Goal: Contribute content: Add original content to the website for others to see

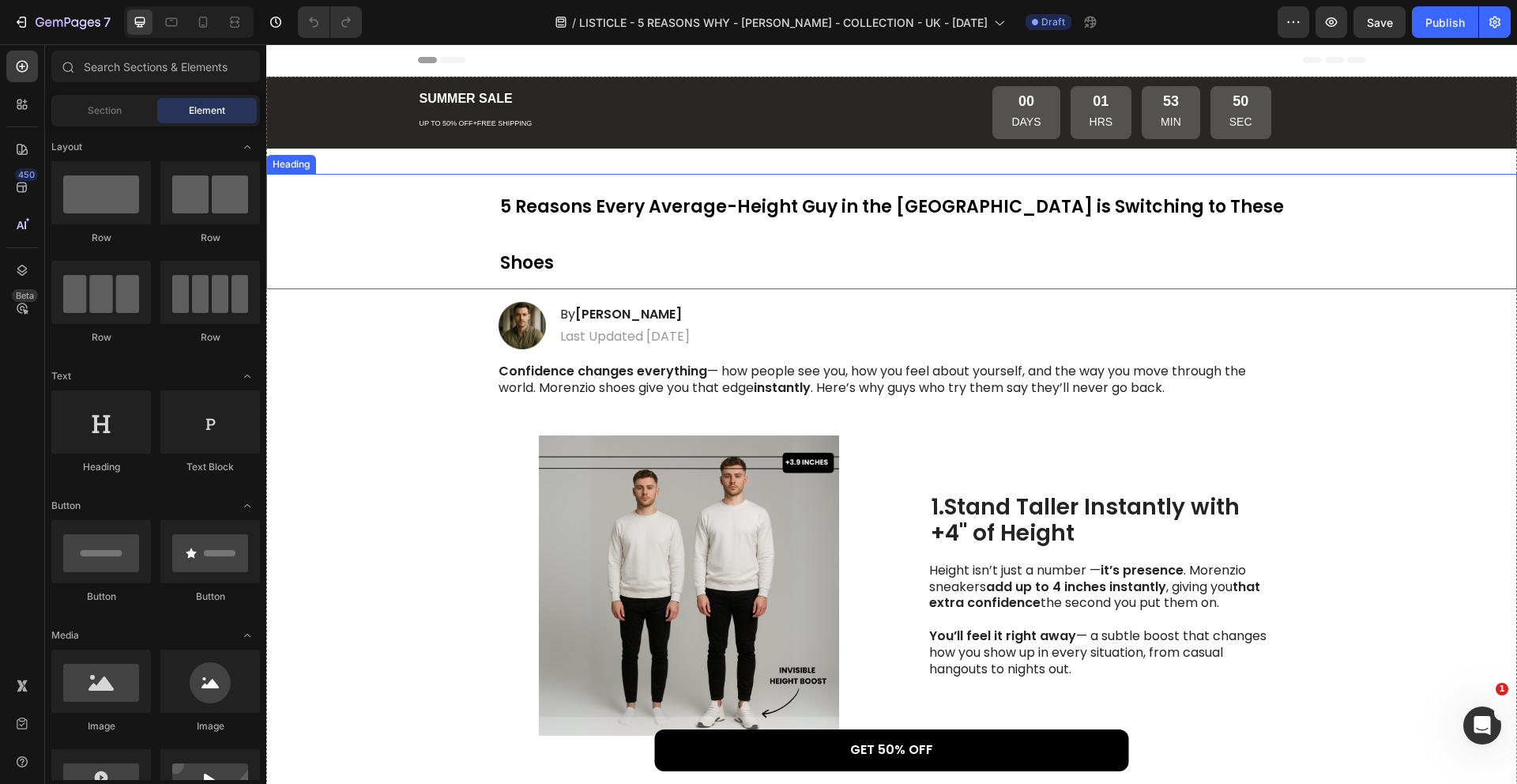
click at [823, 210] on strong "5 Reasons Every Average-Height Guy in the [GEOGRAPHIC_DATA] is Switching to The…" at bounding box center [893, 235] width 784 height 81
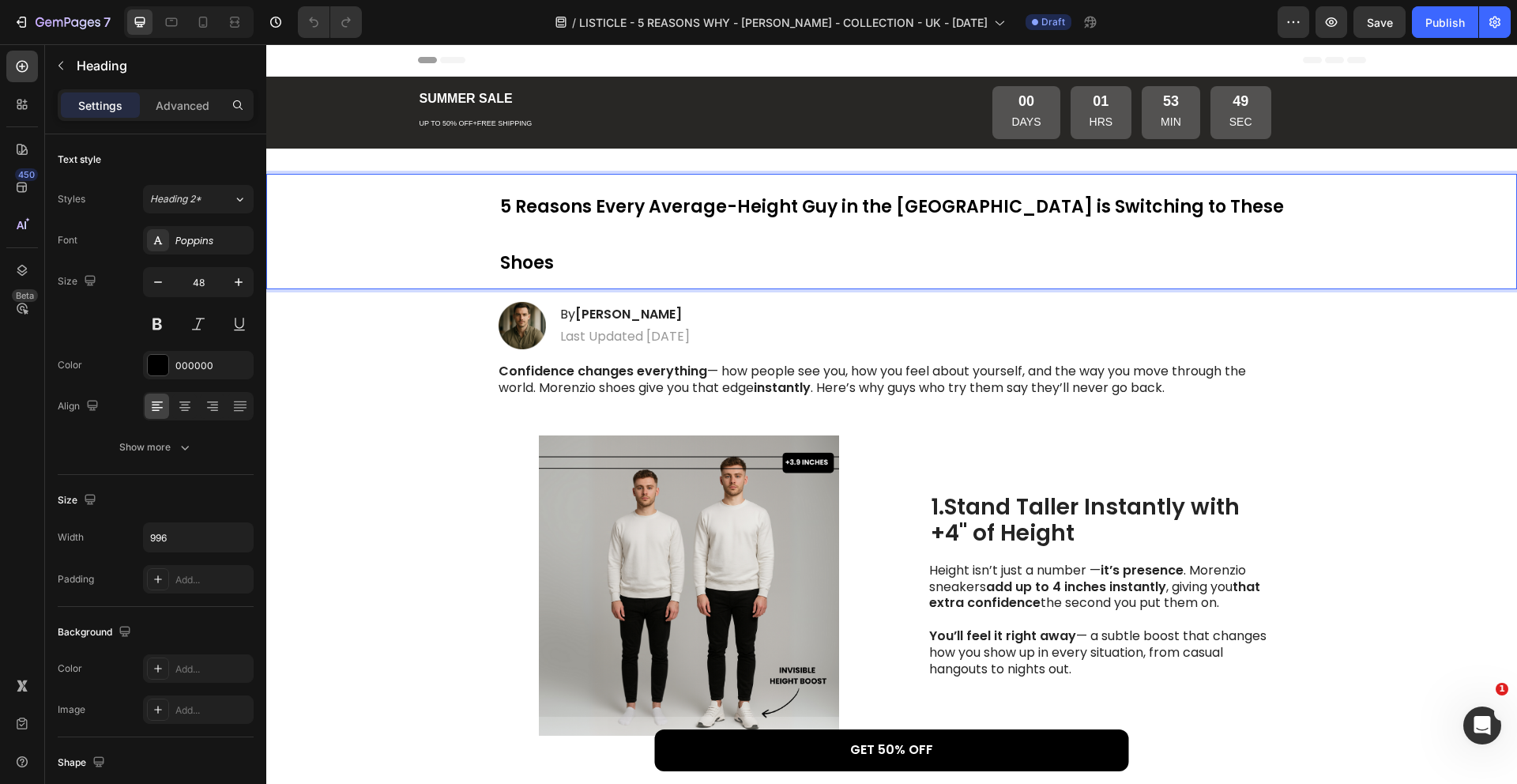
click at [886, 206] on strong "5 Reasons Every Average-Height Guy in the [GEOGRAPHIC_DATA] is Switching to The…" at bounding box center [893, 235] width 784 height 81
click at [901, 364] on p "Confidence changes everything — how people see you, how you feel about yourself…" at bounding box center [892, 380] width 786 height 33
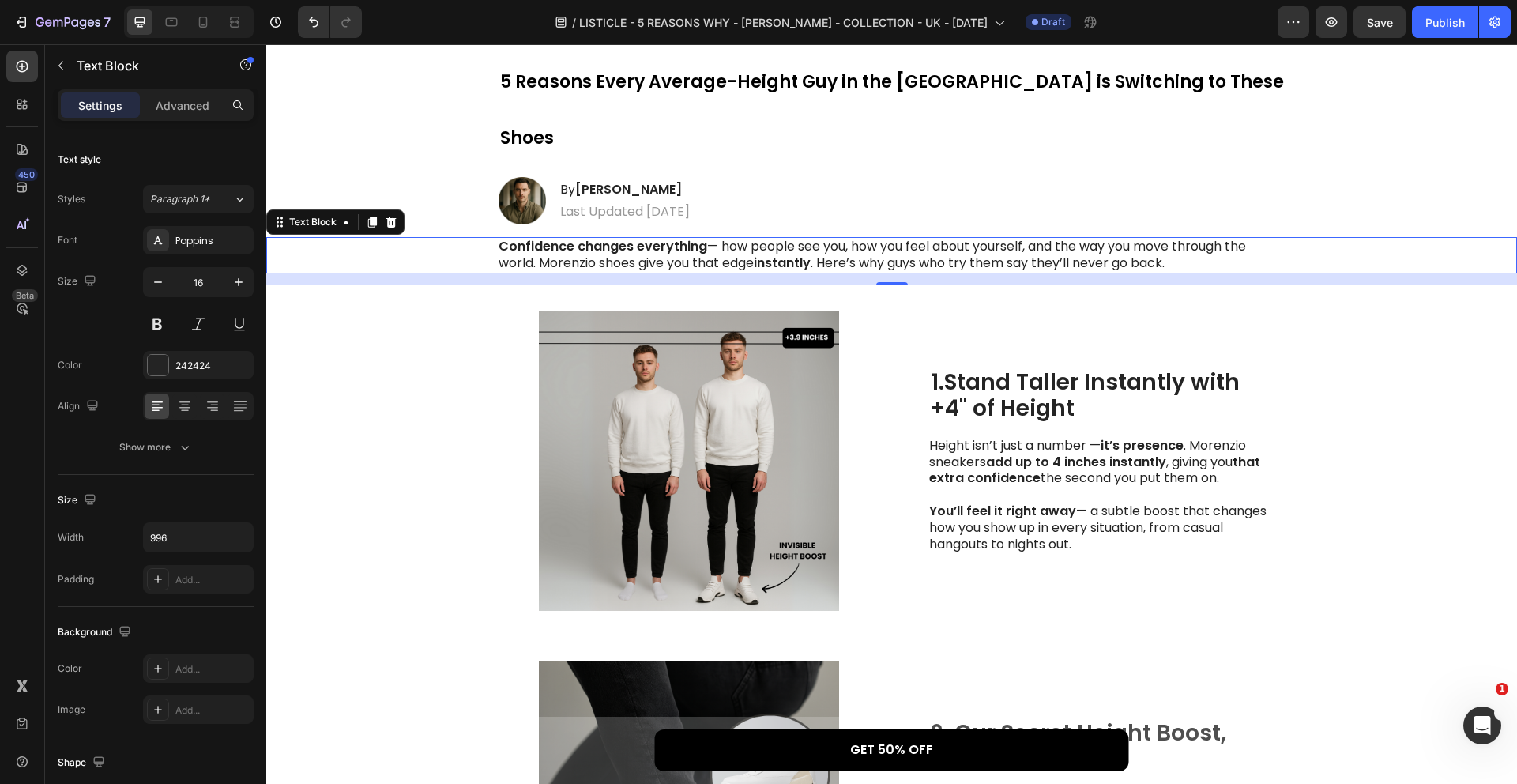
scroll to position [1453, 0]
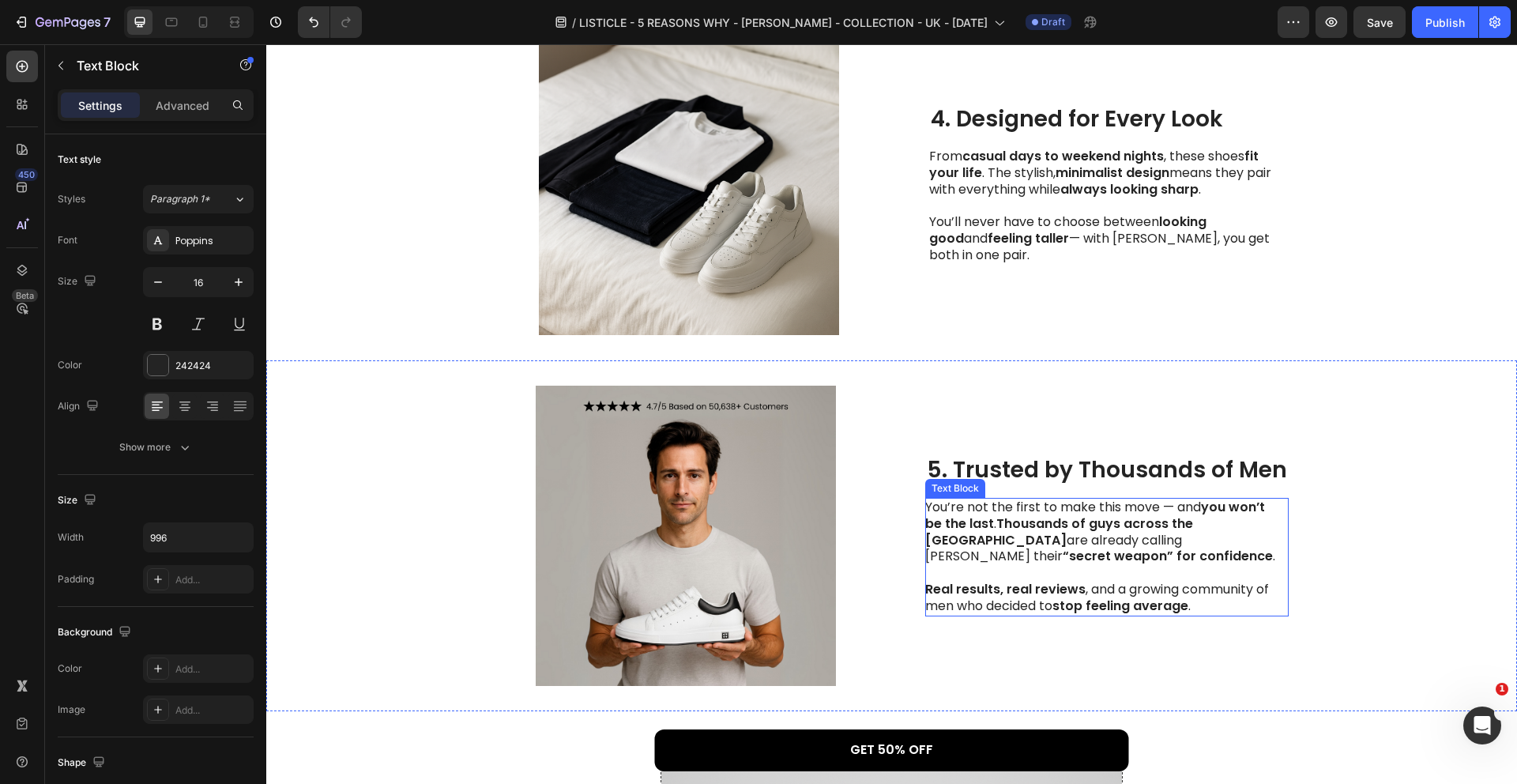
click at [1193, 514] on strong "Thousands of guys across the [GEOGRAPHIC_DATA]" at bounding box center [1060, 532] width 268 height 35
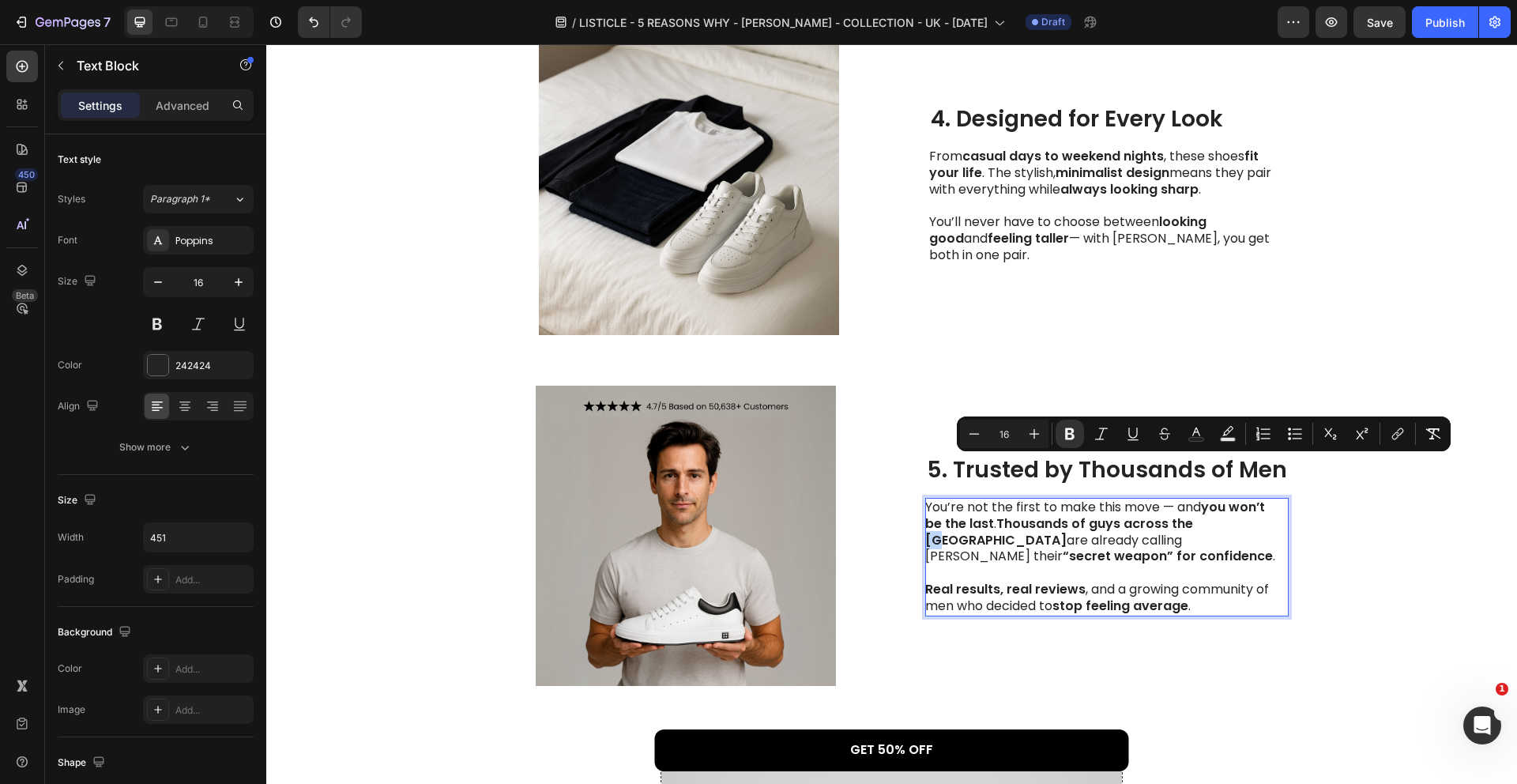
click at [1193, 514] on strong "Thousands of guys across the [GEOGRAPHIC_DATA]" at bounding box center [1060, 532] width 268 height 35
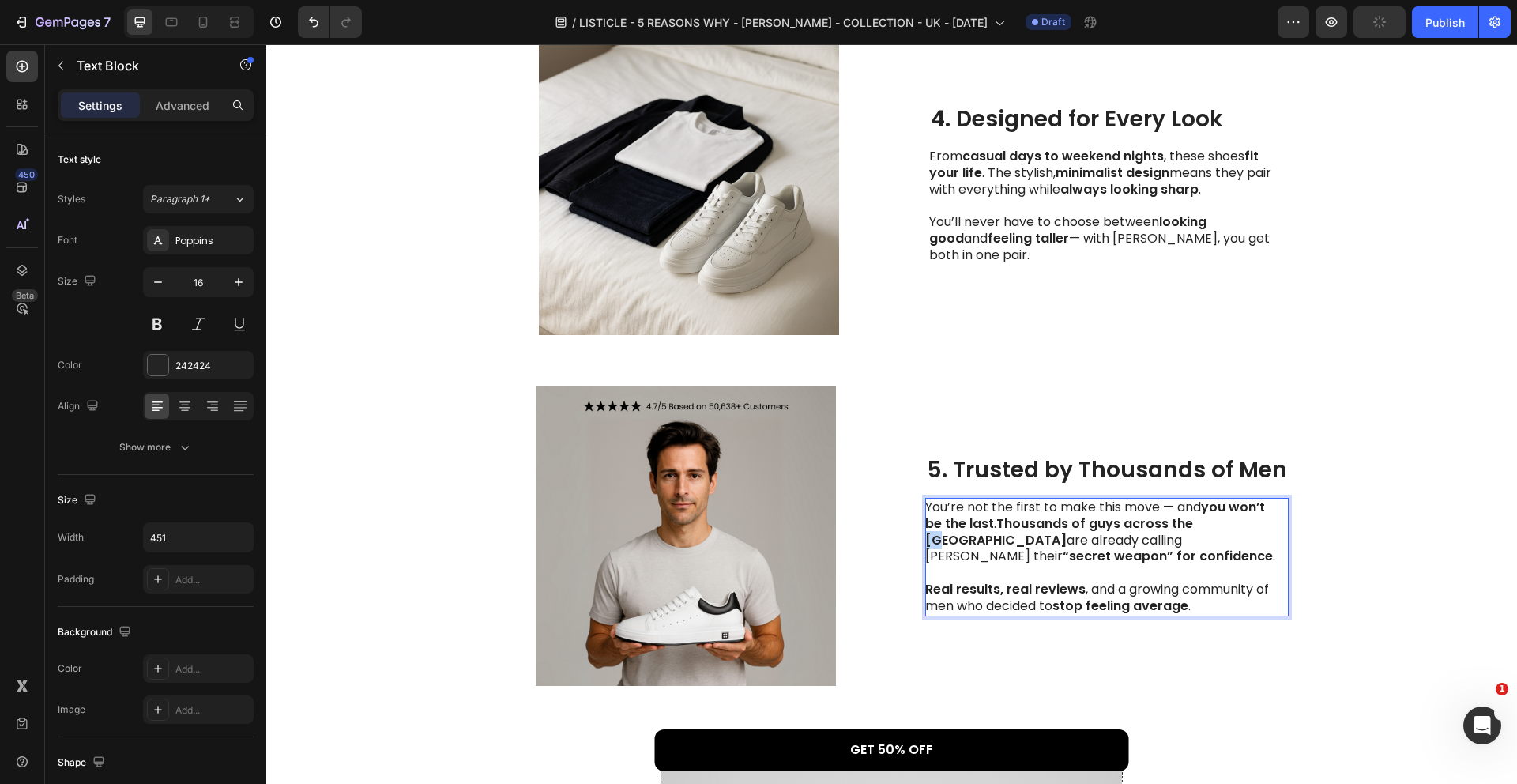
click at [1193, 514] on strong "Thousands of guys across the [GEOGRAPHIC_DATA]" at bounding box center [1060, 532] width 268 height 35
click at [1217, 504] on p "You’re not the first to make this move — and you won’t be the last . Thousands …" at bounding box center [1103, 557] width 355 height 116
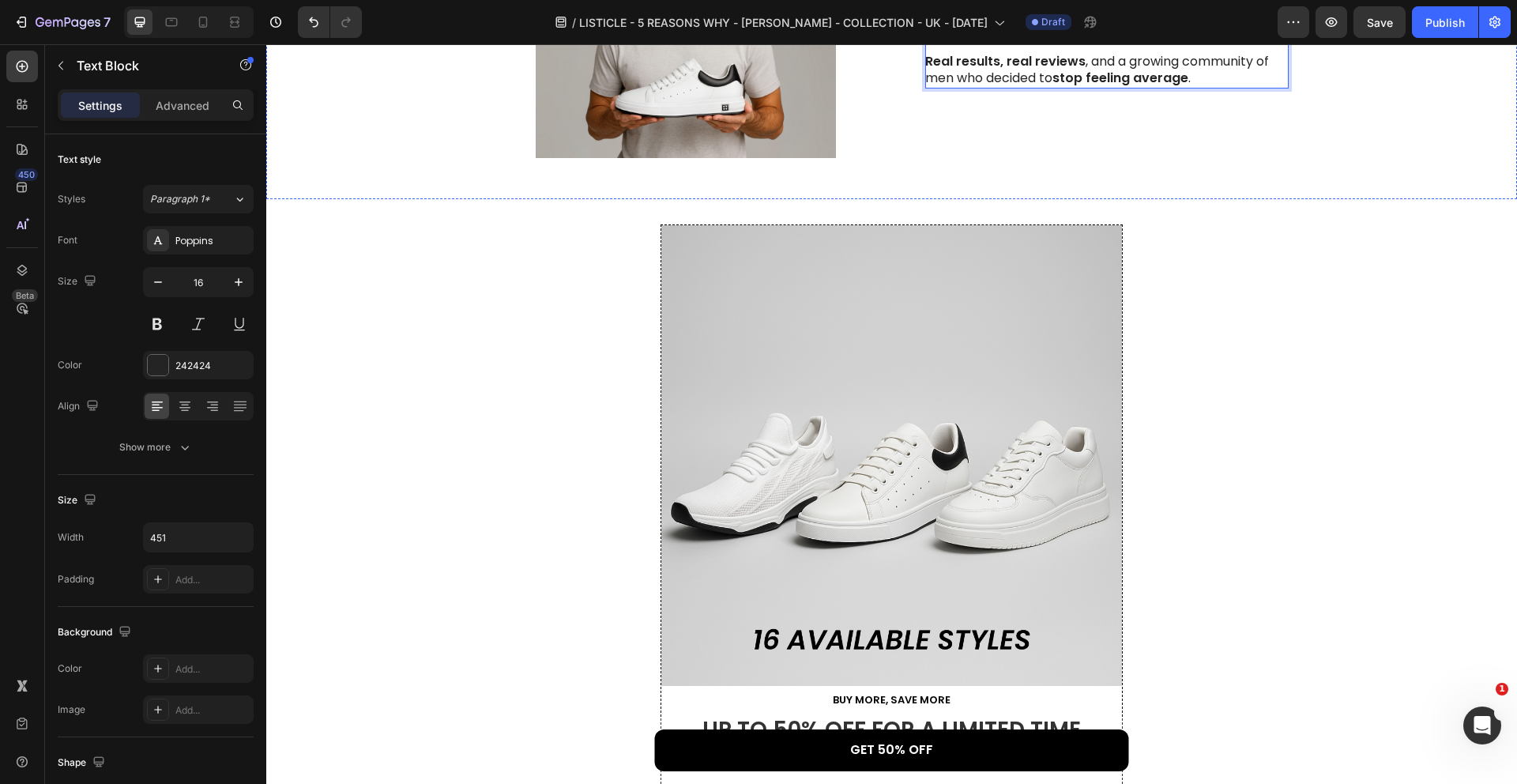
scroll to position [2317, 0]
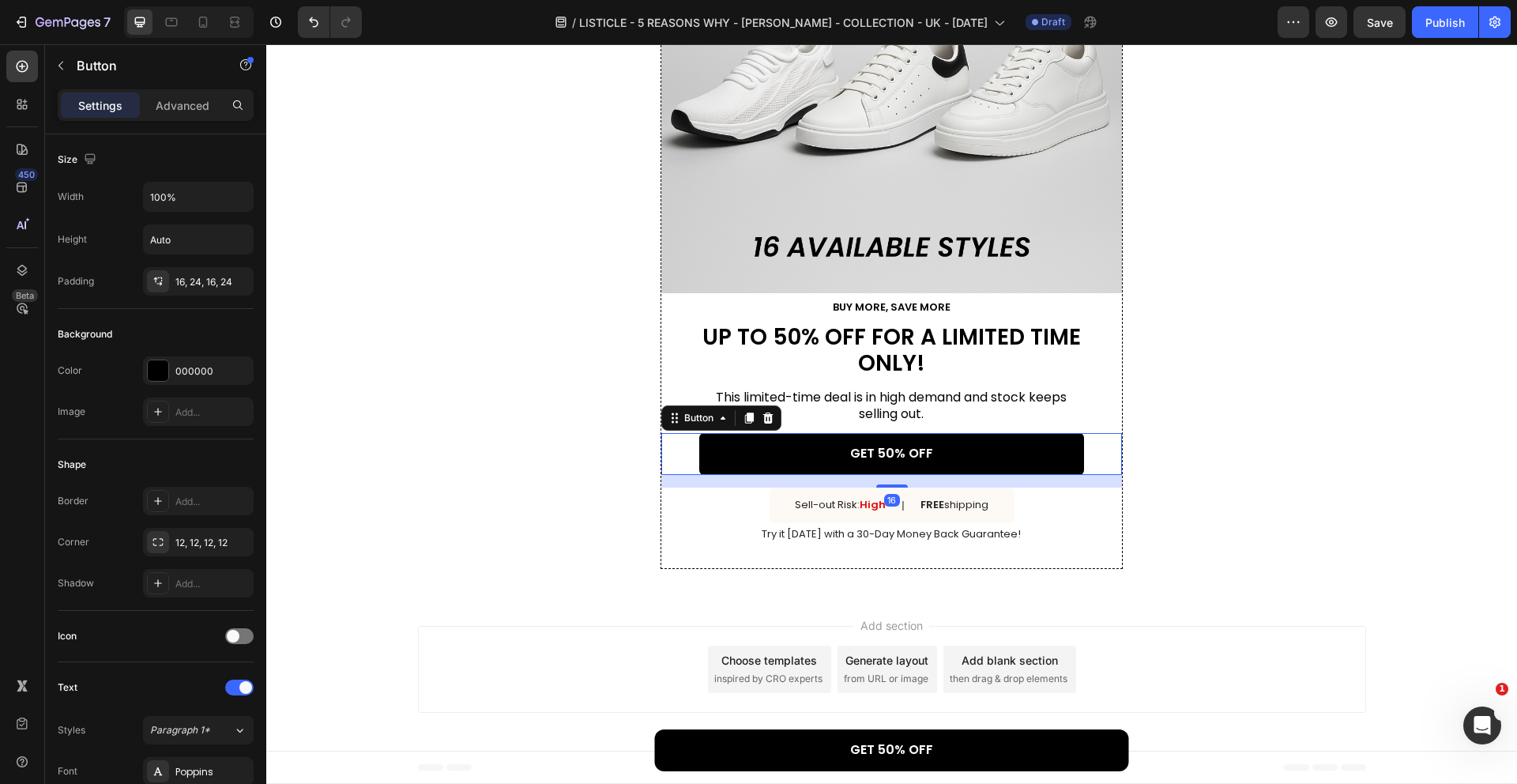
click at [977, 456] on link "GET 50% OFF" at bounding box center [892, 454] width 385 height 42
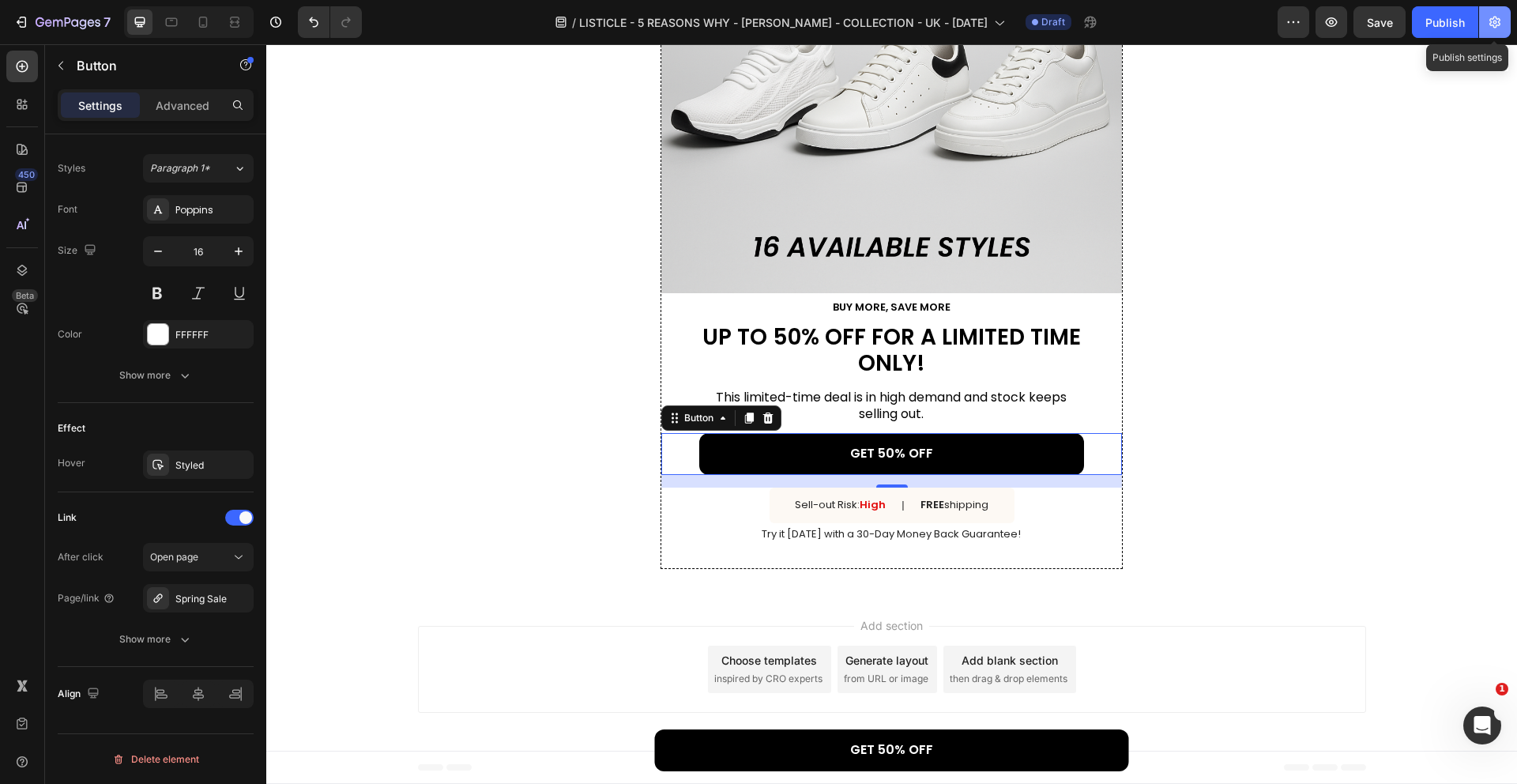
click at [1491, 23] on icon "button" at bounding box center [1495, 22] width 16 height 16
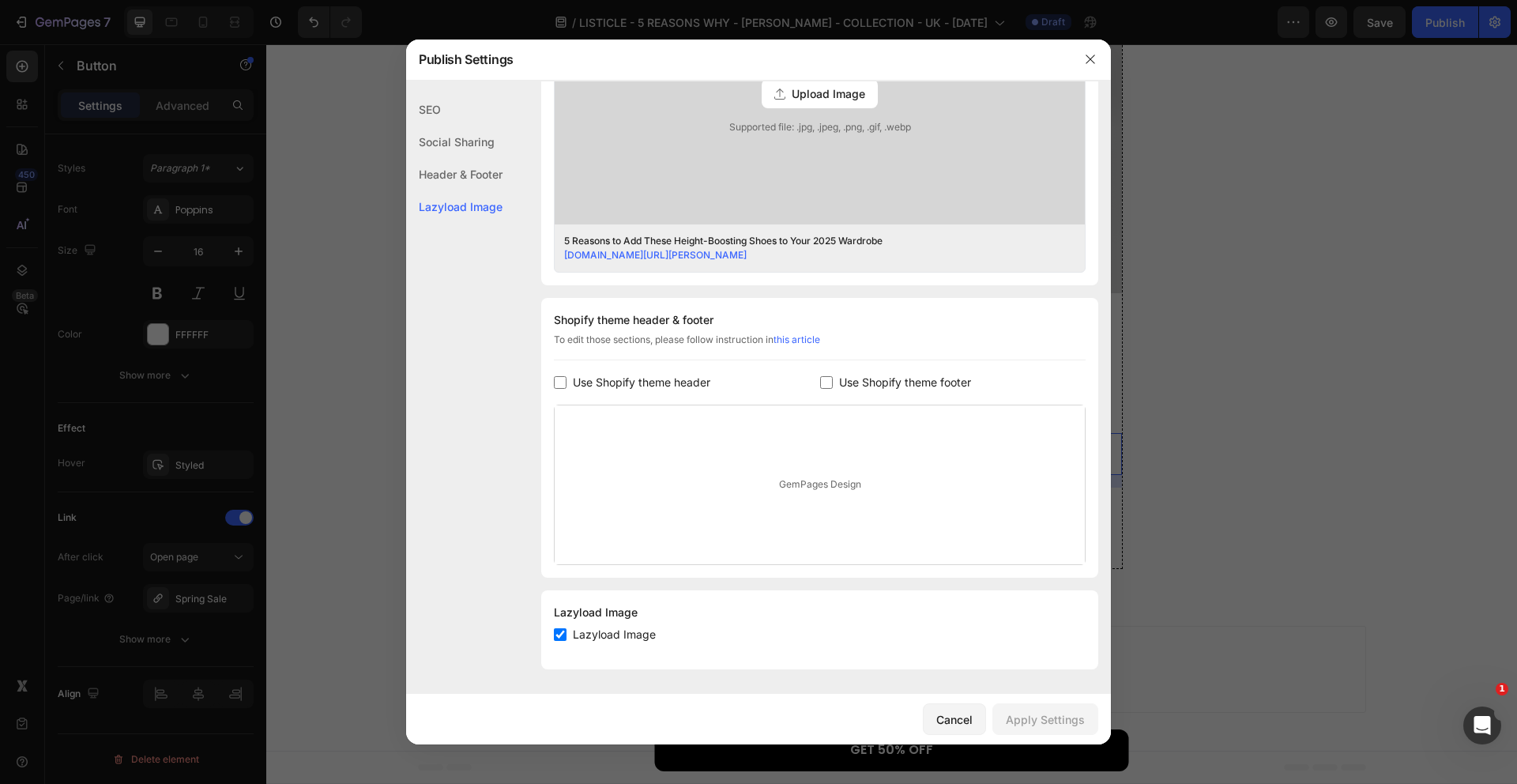
scroll to position [0, 0]
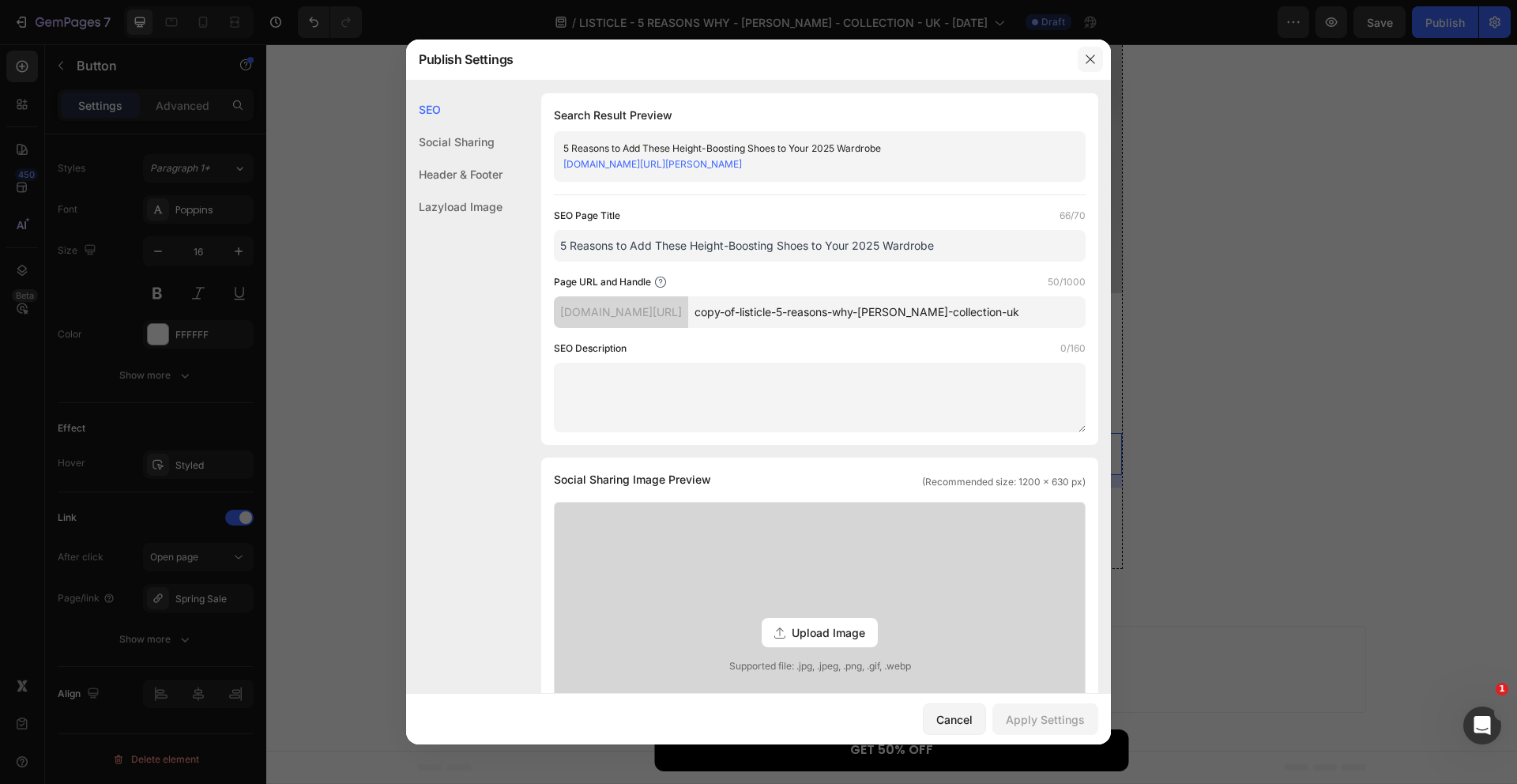
click at [1097, 61] on icon "button" at bounding box center [1090, 59] width 12 height 12
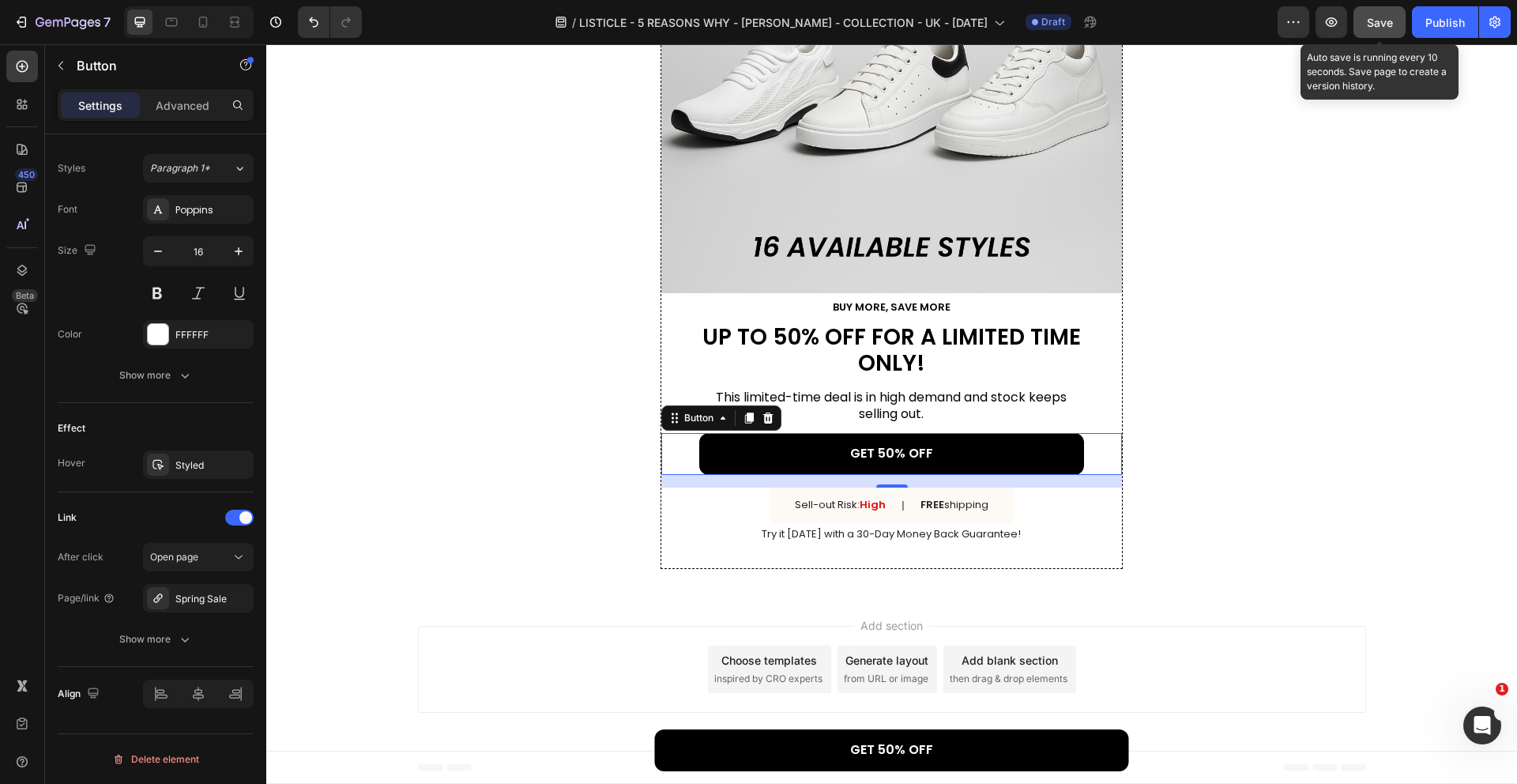
click at [1398, 28] on button "Save" at bounding box center [1380, 22] width 52 height 32
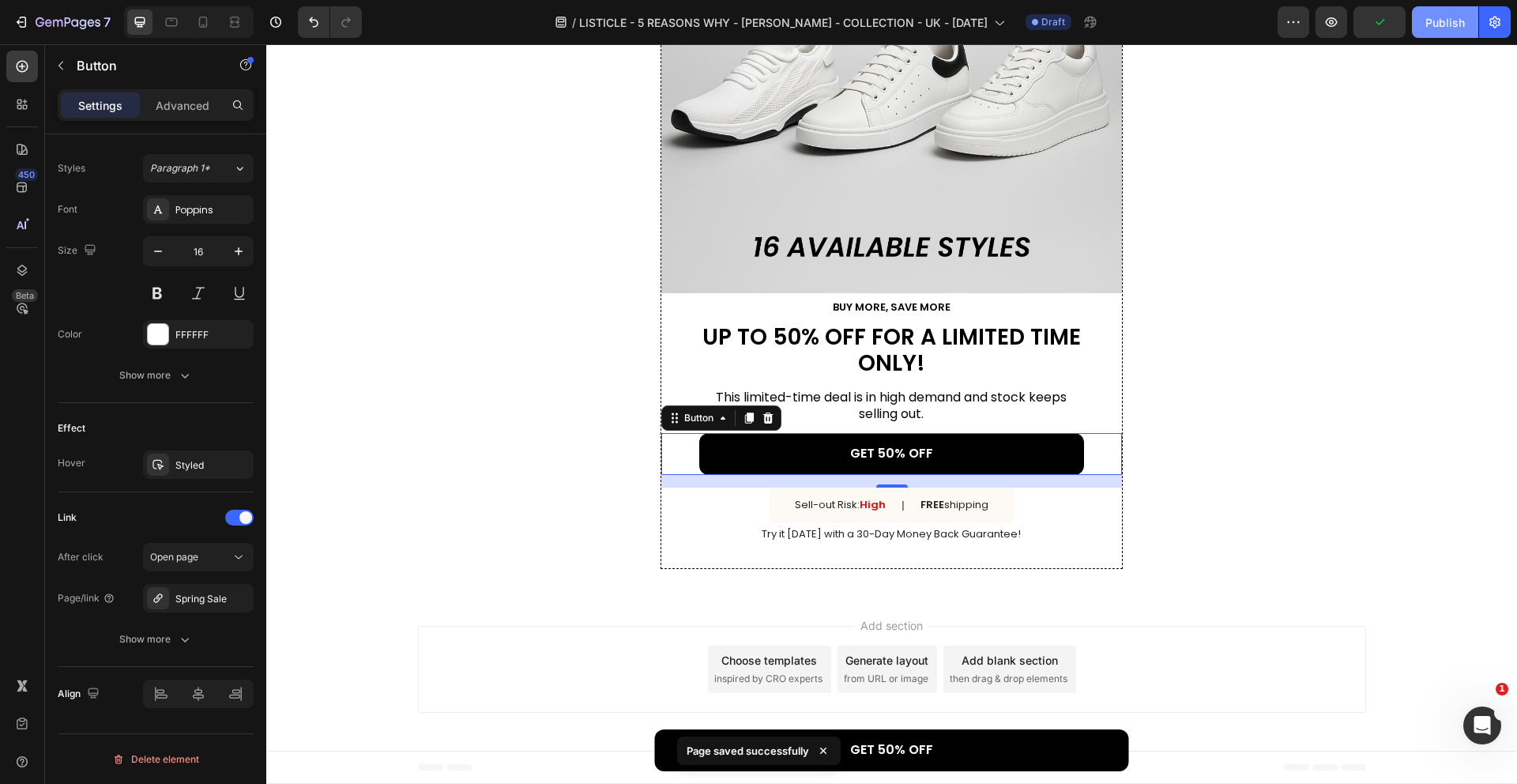
click at [1455, 27] on div "Publish" at bounding box center [1445, 22] width 39 height 17
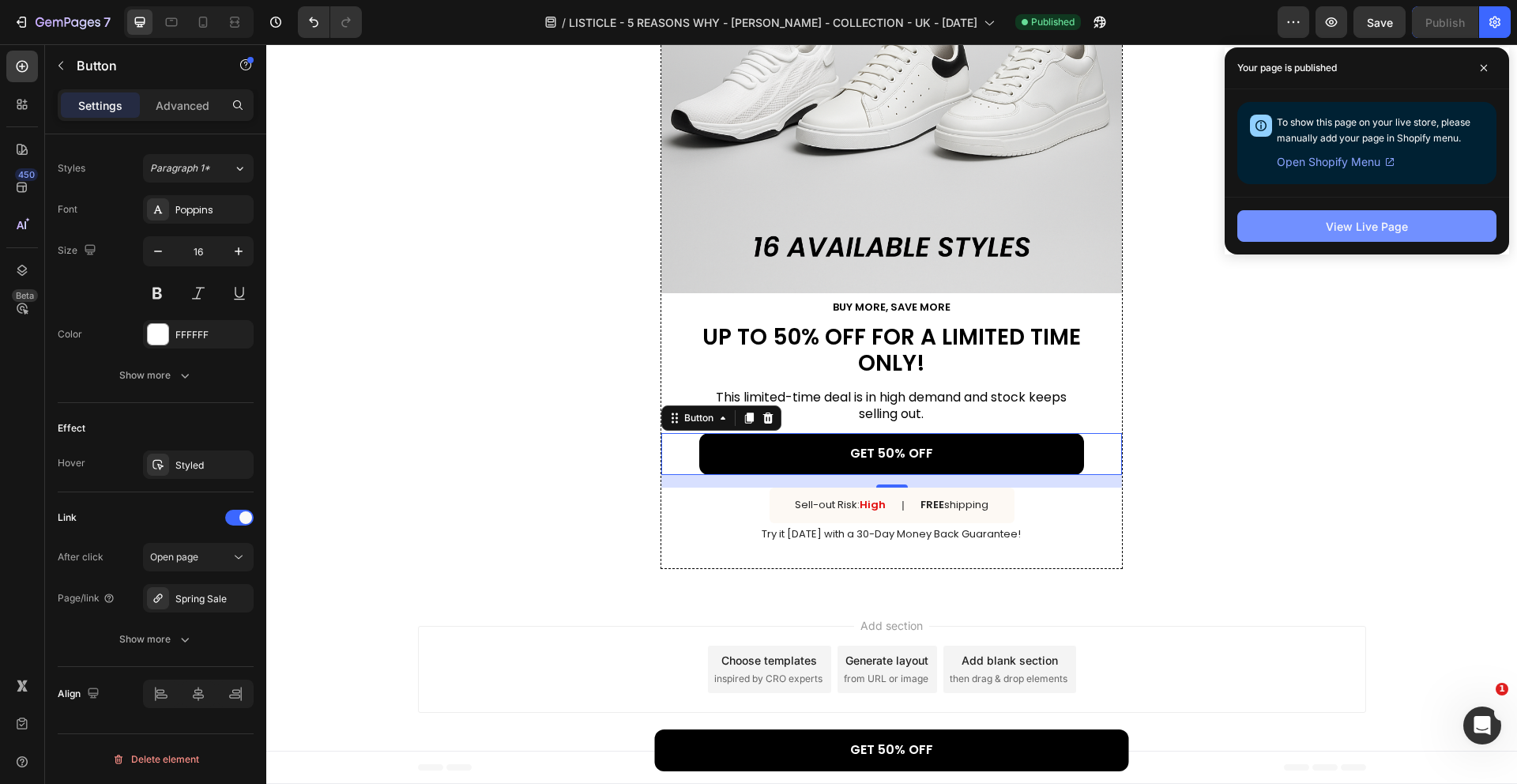
click at [1289, 211] on button "View Live Page" at bounding box center [1366, 226] width 259 height 32
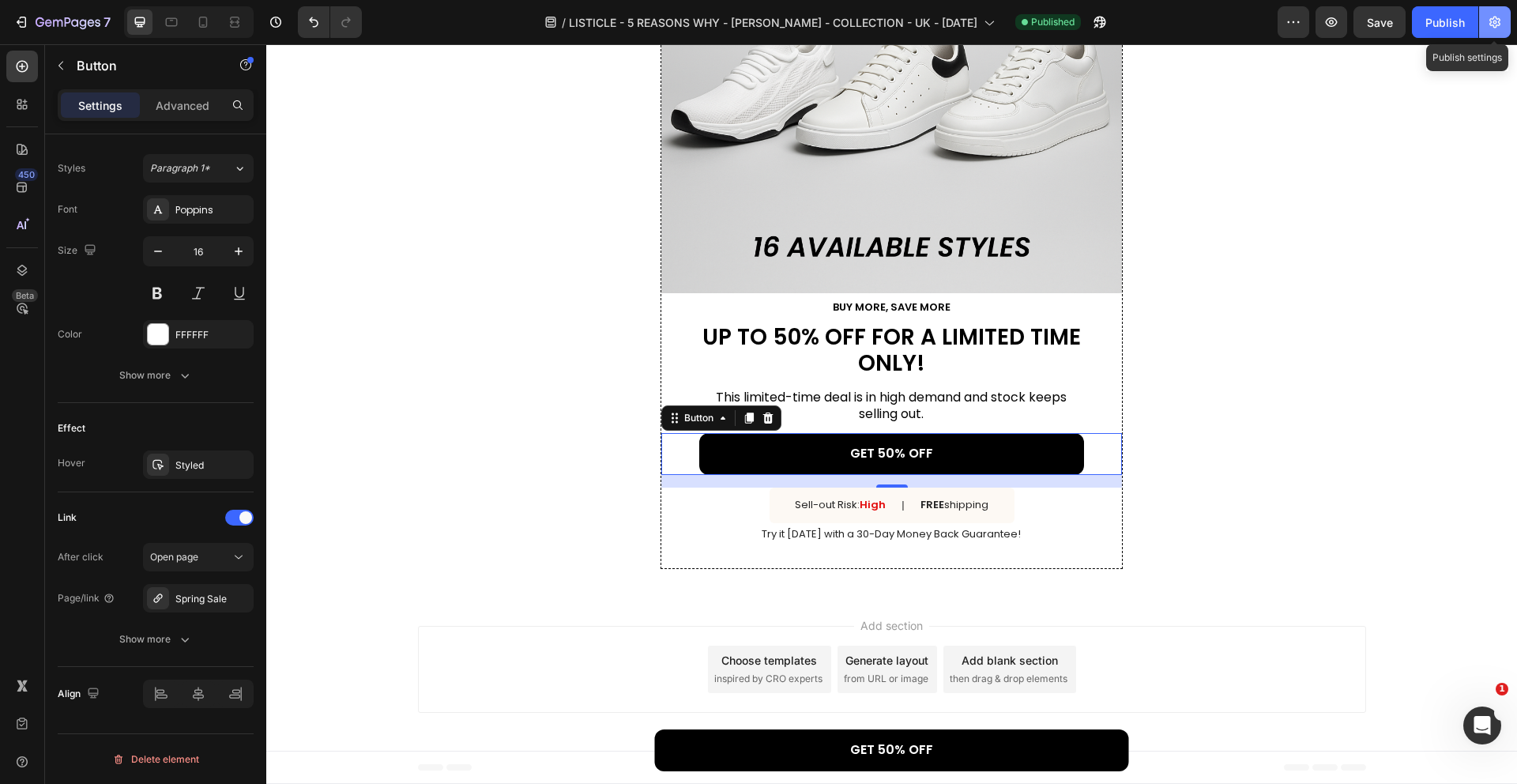
click at [1486, 23] on button "button" at bounding box center [1495, 22] width 32 height 32
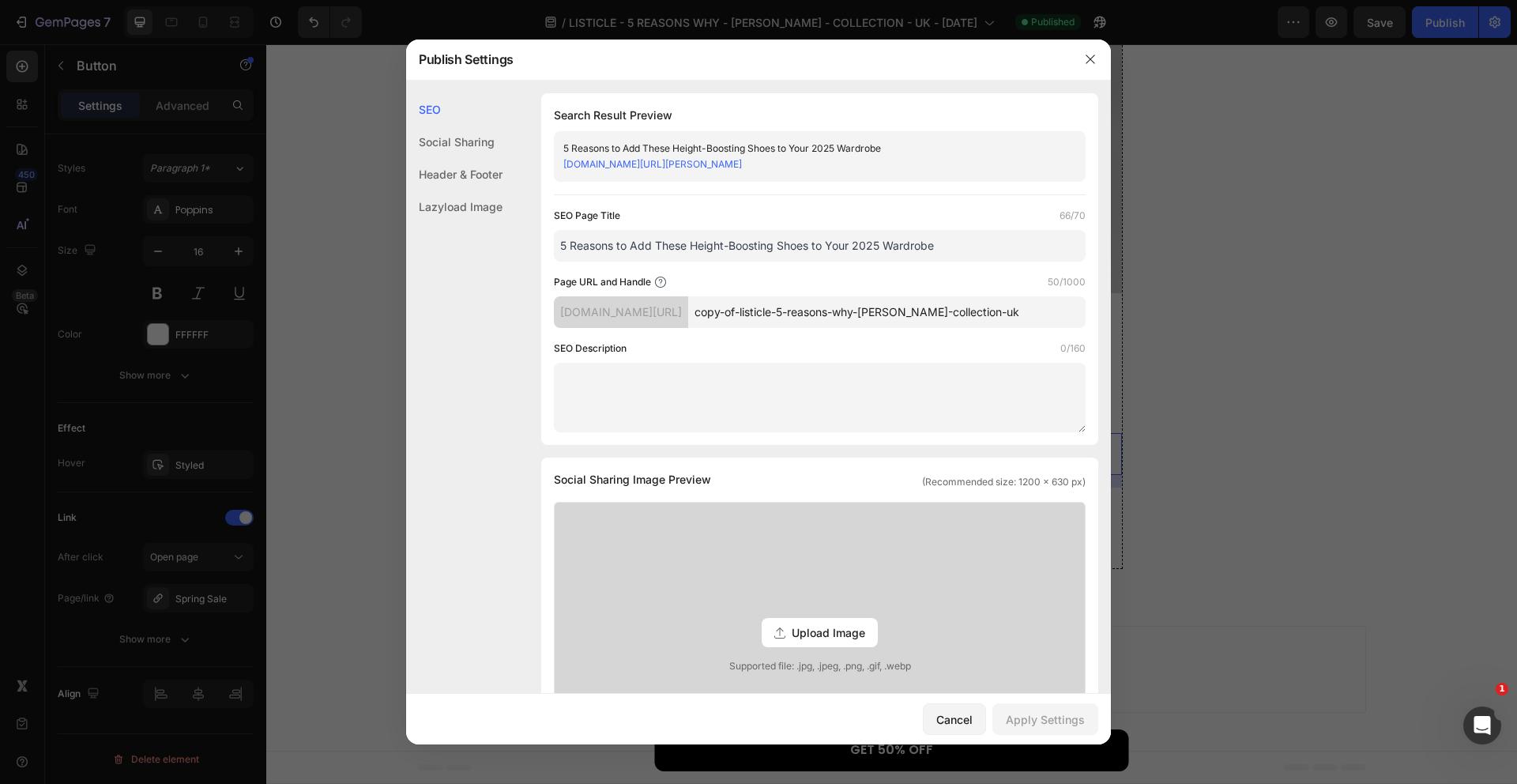
drag, startPoint x: 795, startPoint y: 312, endPoint x: 685, endPoint y: 312, distance: 110.0
click at [685, 312] on div "[DOMAIN_NAME][URL] copy-of-listicle-5-reasons-why-[PERSON_NAME]-collection-[GEO…" at bounding box center [819, 312] width 532 height 32
type input "listicle-5-reasons-why-[PERSON_NAME]-collection-[GEOGRAPHIC_DATA]"
click at [1030, 345] on div "SEO Description 0/160" at bounding box center [819, 348] width 532 height 16
click at [1049, 722] on div "Apply Settings" at bounding box center [1045, 719] width 79 height 17
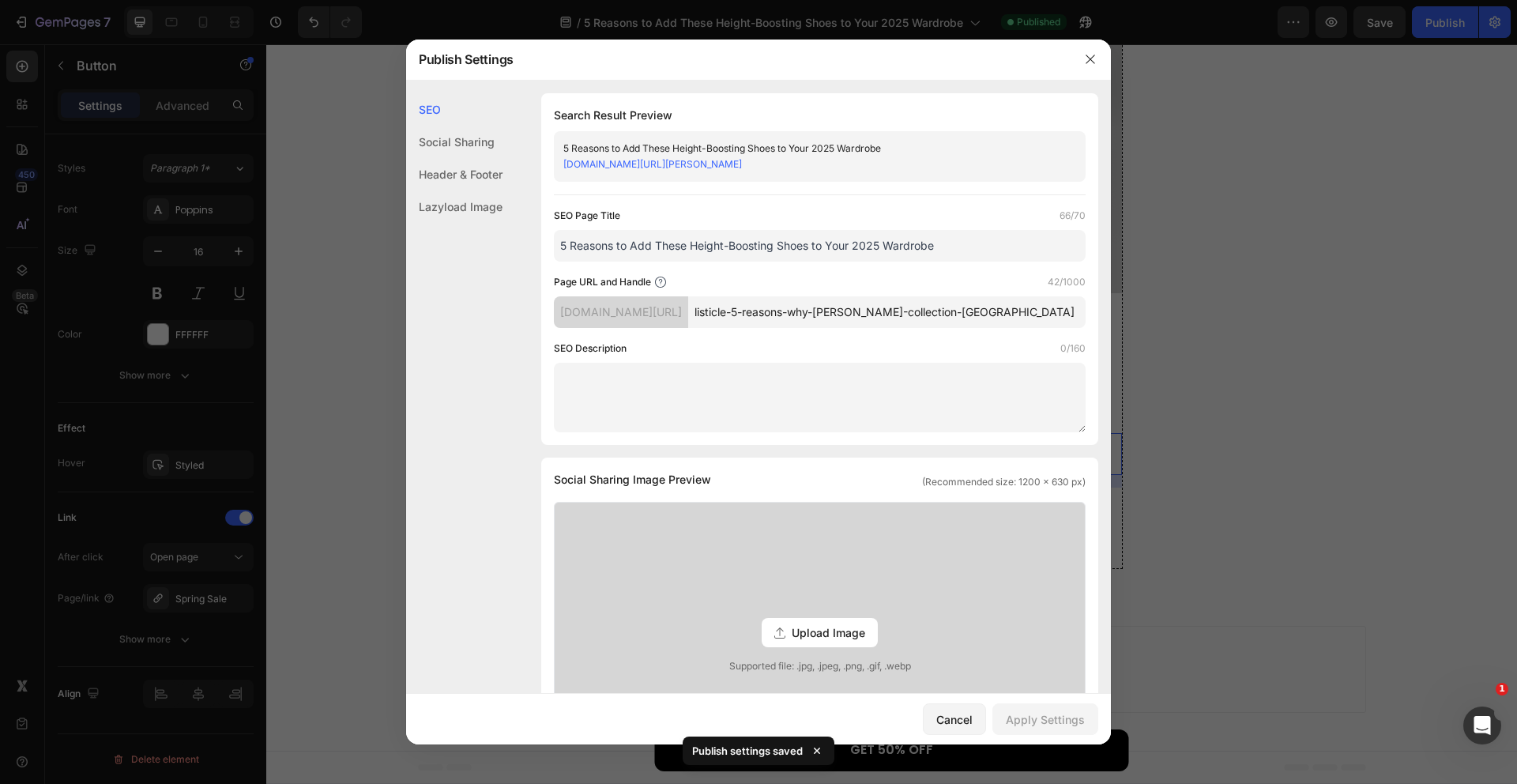
click at [1345, 108] on div at bounding box center [758, 392] width 1517 height 784
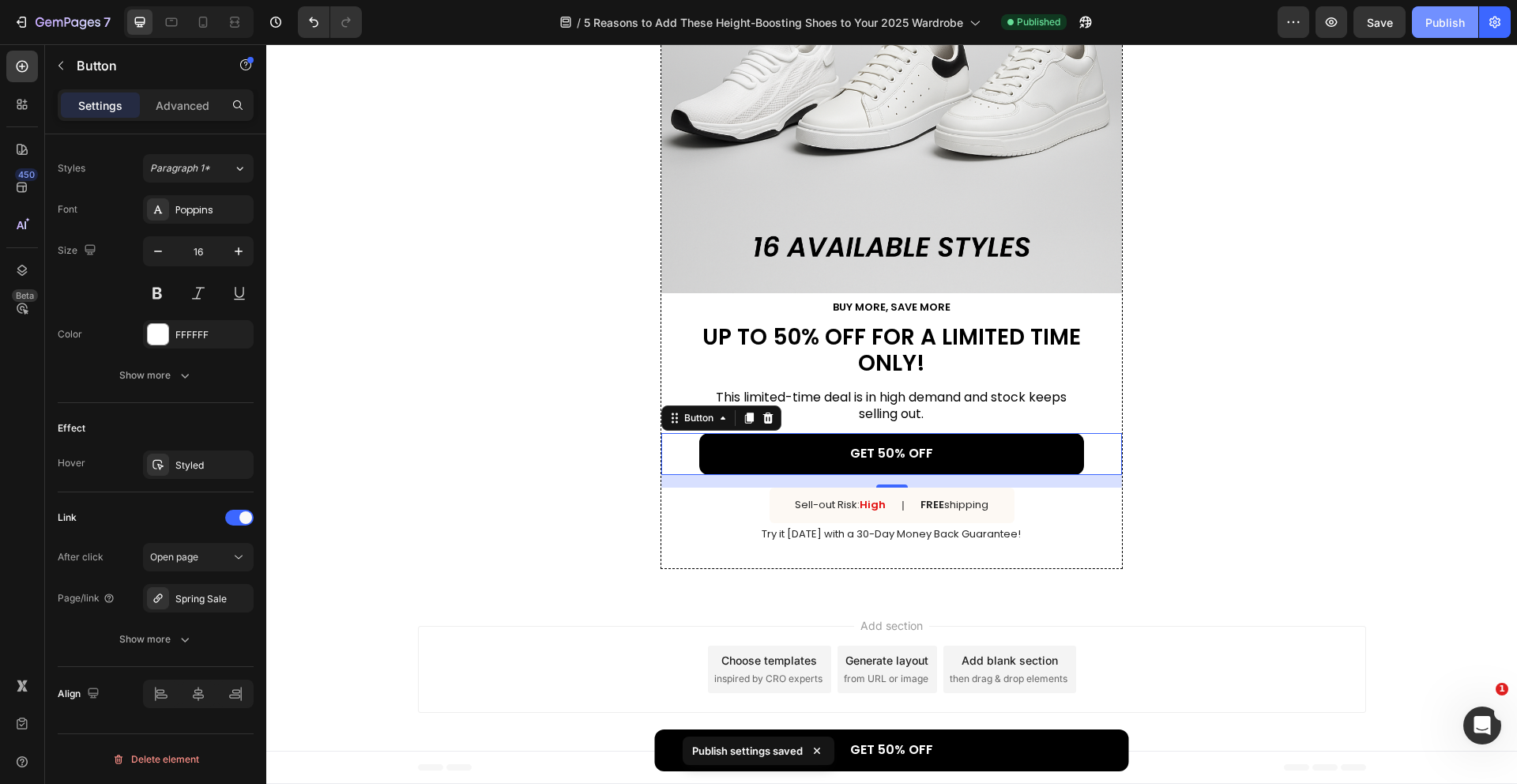
click at [1463, 22] on div "Publish" at bounding box center [1445, 22] width 39 height 17
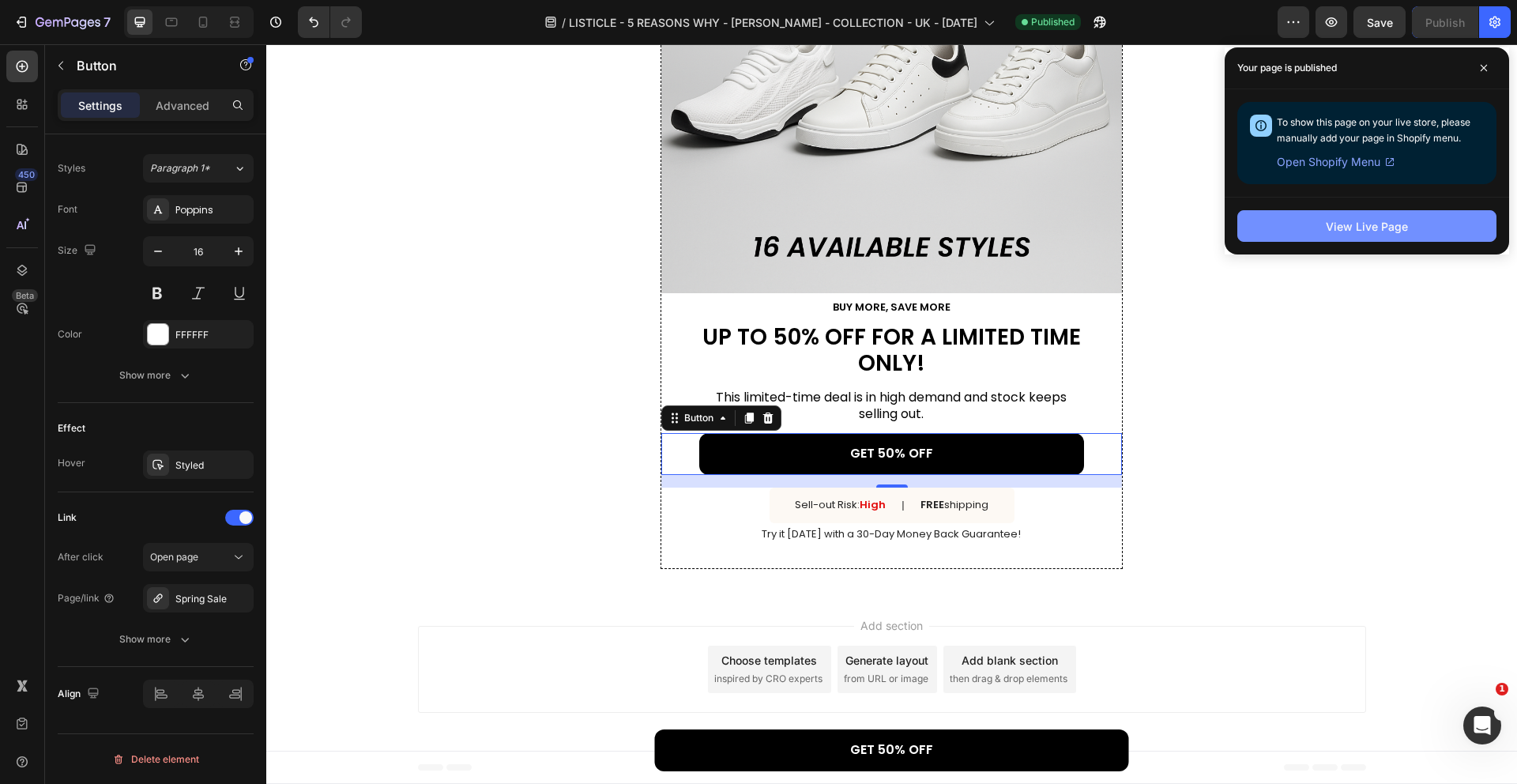
click at [1341, 215] on button "View Live Page" at bounding box center [1366, 226] width 259 height 32
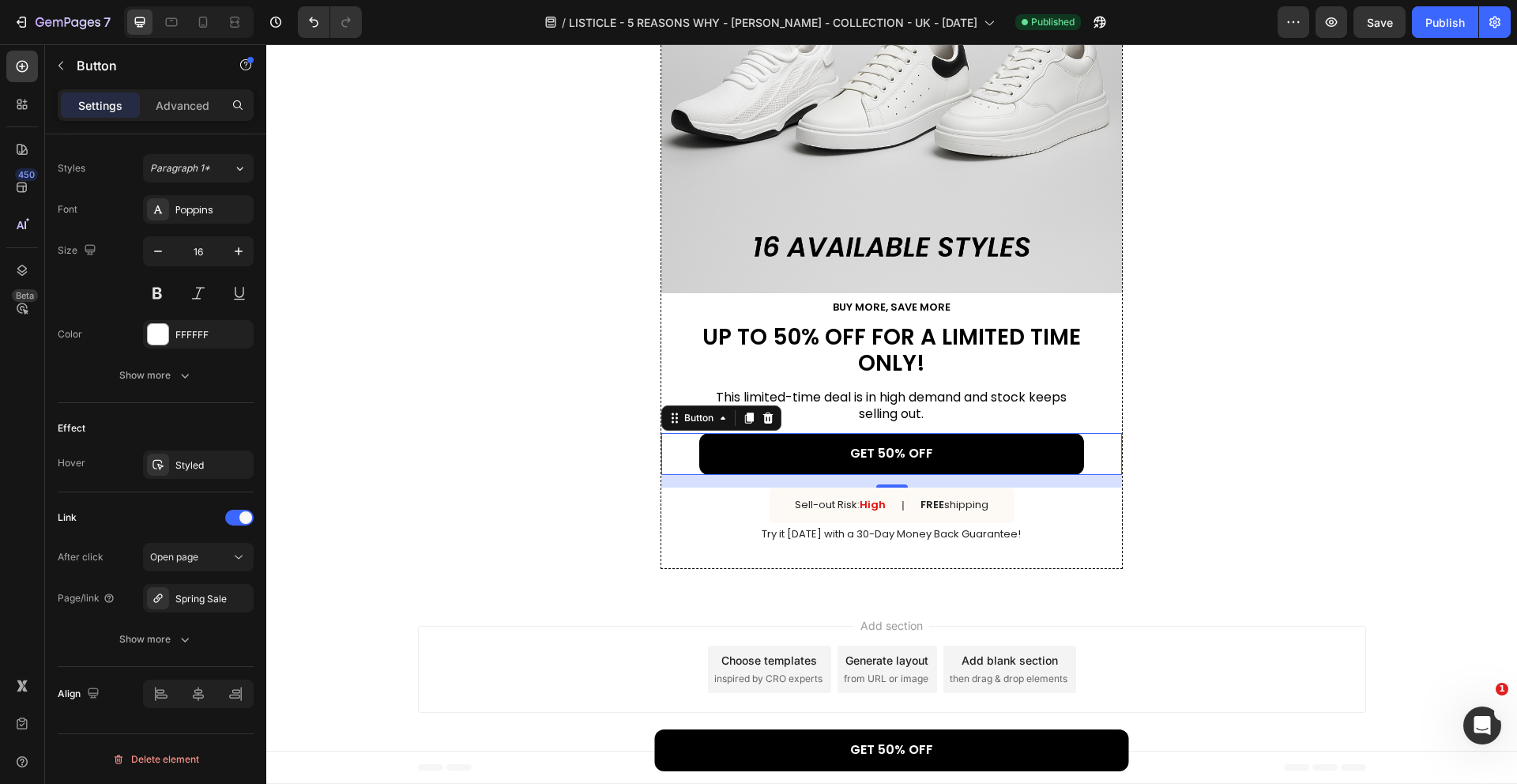
scroll to position [562, 0]
click at [72, 22] on icon "button" at bounding box center [74, 22] width 7 height 7
